Goal: Information Seeking & Learning: Learn about a topic

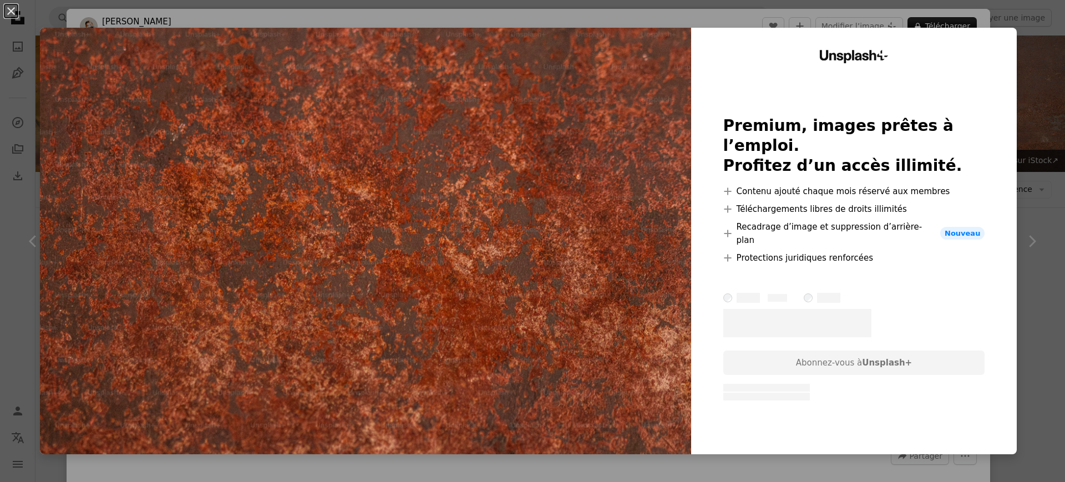
scroll to position [555, 0]
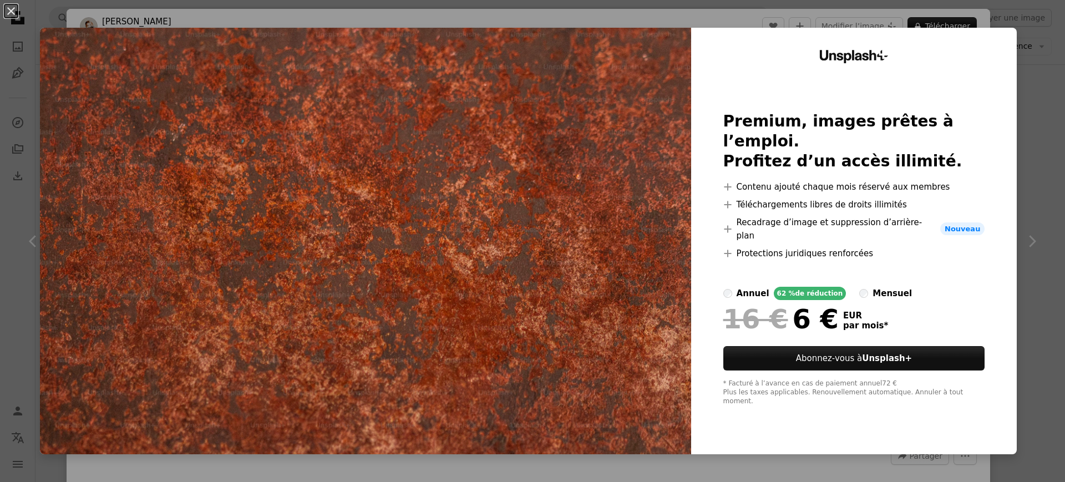
click at [1004, 184] on div "An X shape Unsplash+ Premium, images prêtes à l’emploi. Profitez d’un accès ill…" at bounding box center [532, 241] width 1065 height 482
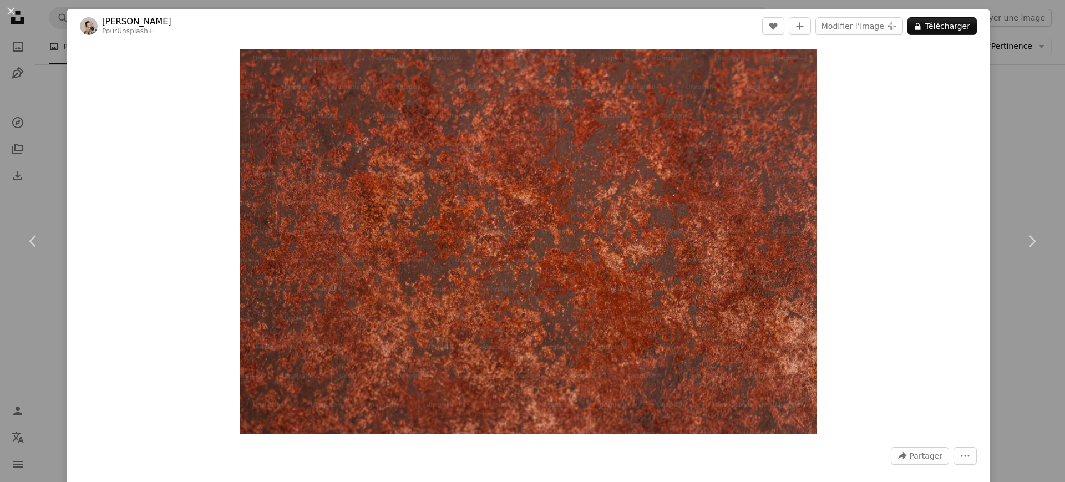
scroll to position [69, 0]
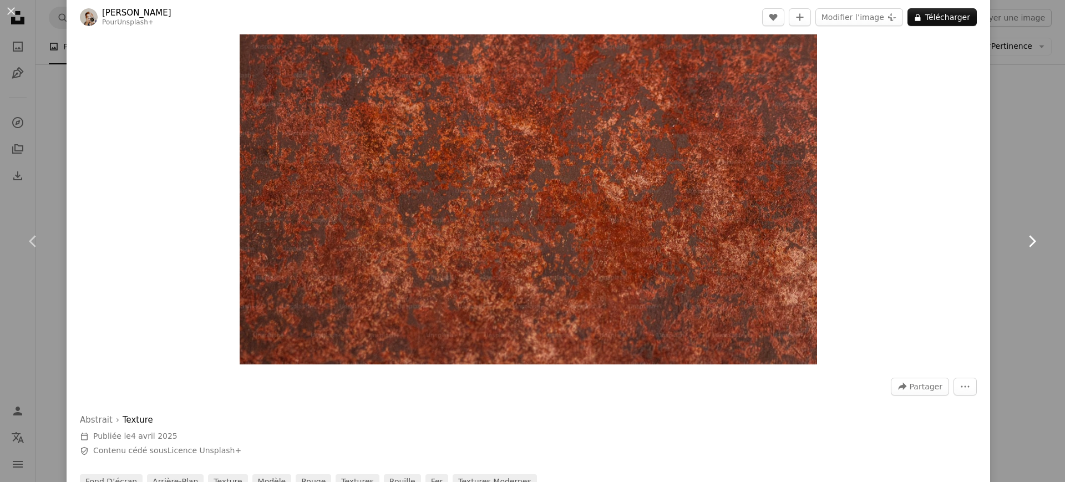
click at [998, 284] on link "Chevron right" at bounding box center [1031, 241] width 67 height 106
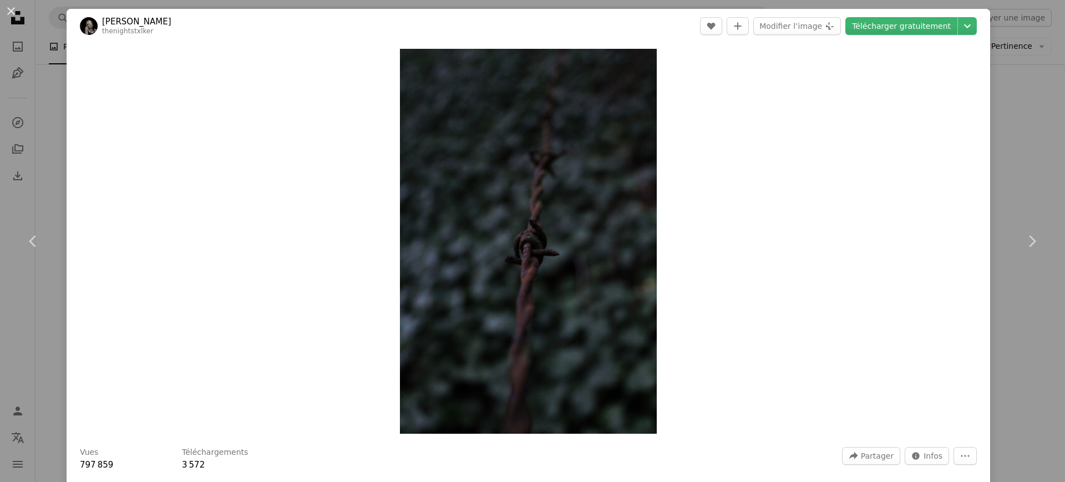
click at [995, 130] on div "An X shape Chevron left Chevron right [PERSON_NAME] thenightstxlker A heart A p…" at bounding box center [532, 241] width 1065 height 482
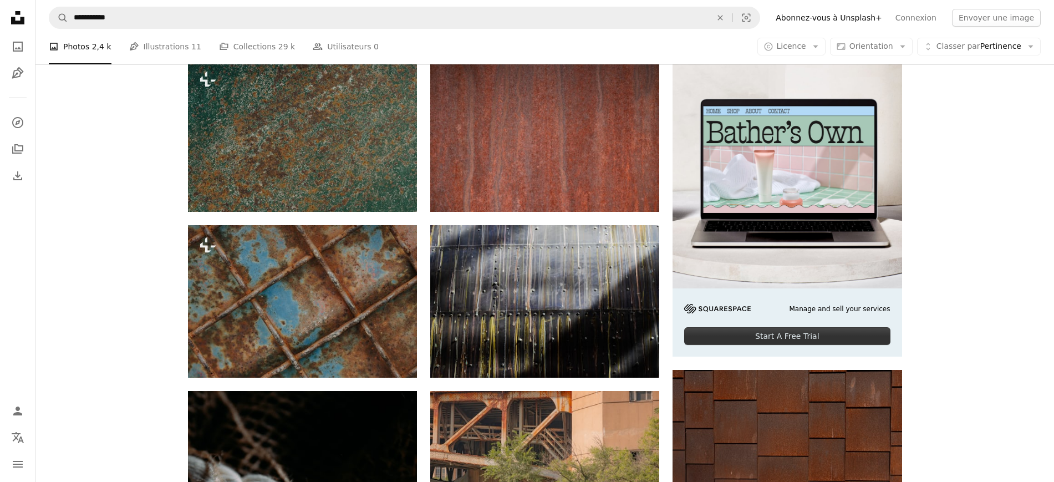
scroll to position [208, 0]
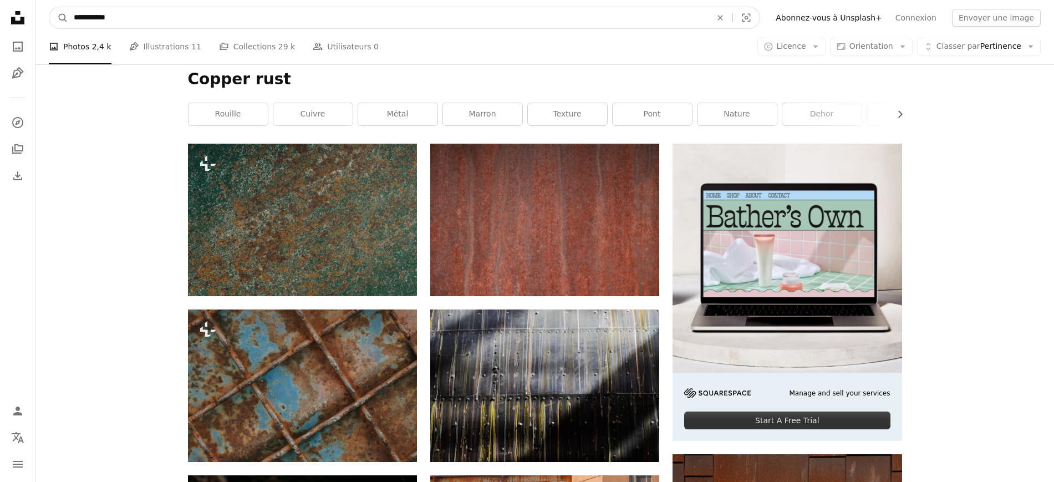
drag, startPoint x: 139, startPoint y: 21, endPoint x: 0, endPoint y: 3, distance: 139.8
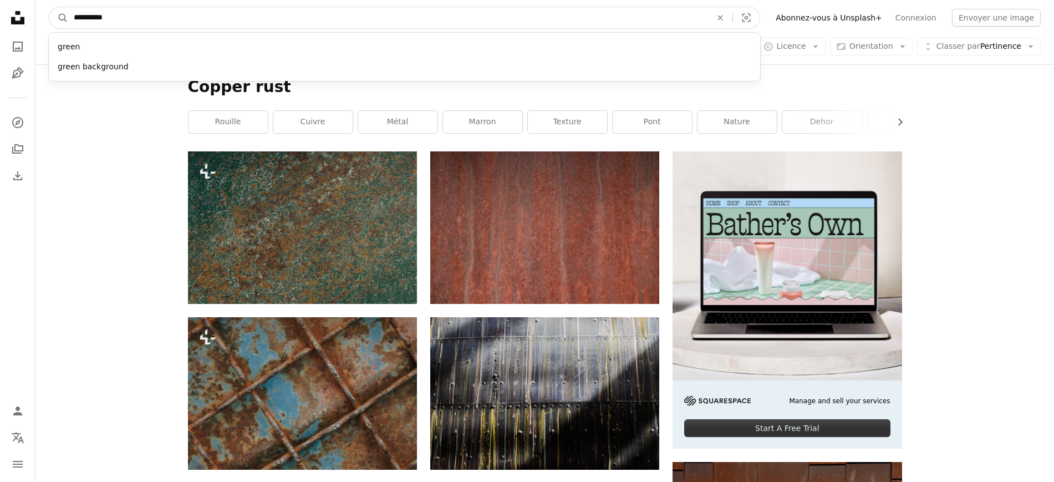
type input "**********"
click at [49, 7] on button "A magnifying glass" at bounding box center [58, 17] width 19 height 21
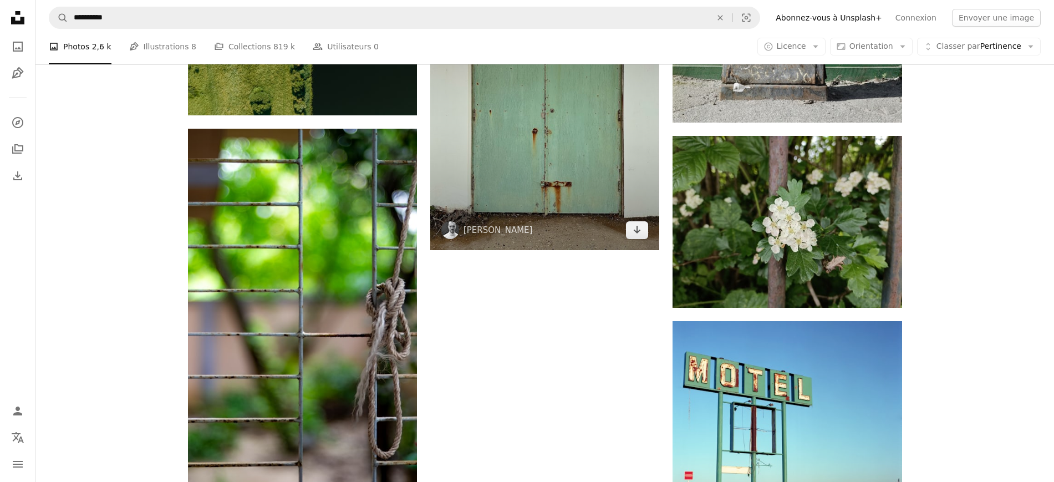
scroll to position [1492, 0]
